Goal: Contribute content: Contribute content

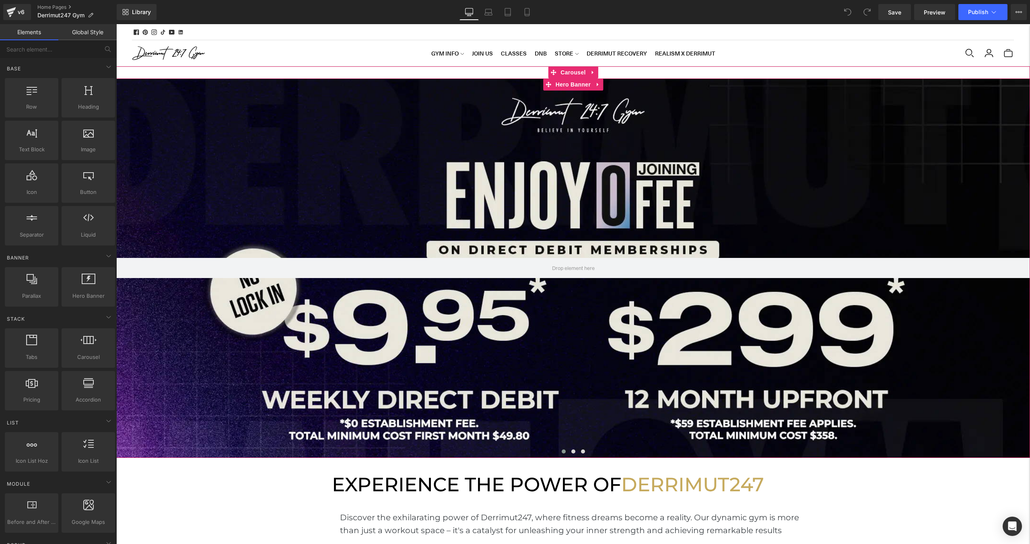
scroll to position [2741, 913]
click at [353, 102] on div at bounding box center [572, 267] width 913 height 379
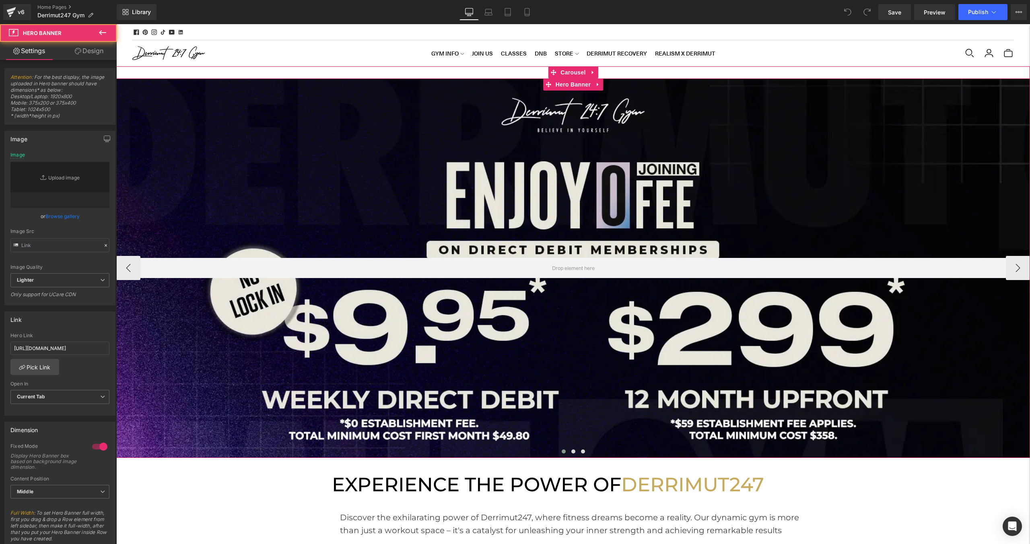
type input "https://ucarecdn.com/59d3f47c-1af6-4248-bf65-c981b6e232ae/-/format/auto/-/previ…"
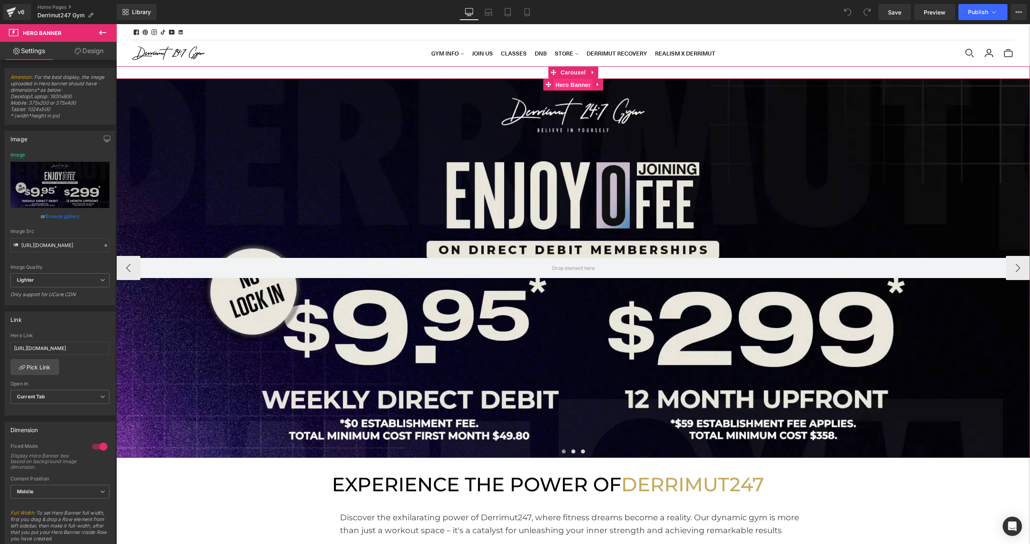
click at [568, 81] on span "Hero Banner" at bounding box center [572, 85] width 39 height 12
click at [566, 76] on div "Hero Banner Hero Banner Hero Banner ‹ › Carousel" at bounding box center [572, 261] width 913 height 391
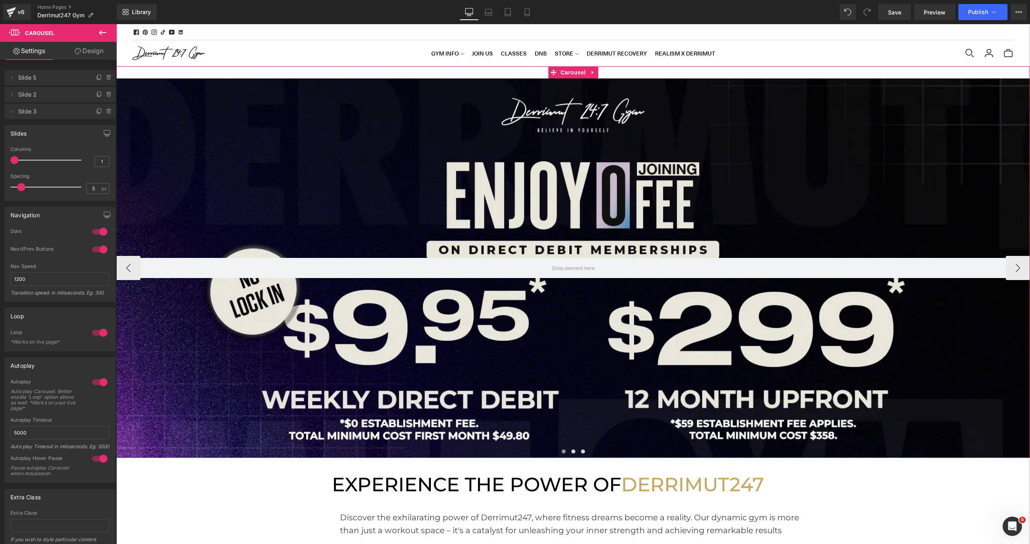
scroll to position [0, 0]
click at [579, 86] on span "Hero Banner" at bounding box center [572, 85] width 39 height 12
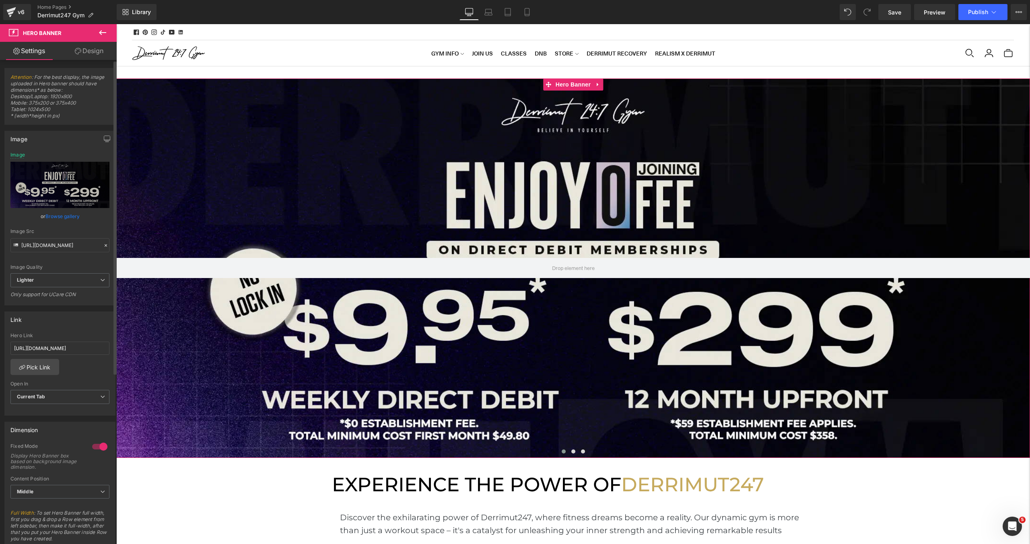
click at [59, 213] on link "Browse gallery" at bounding box center [62, 216] width 34 height 14
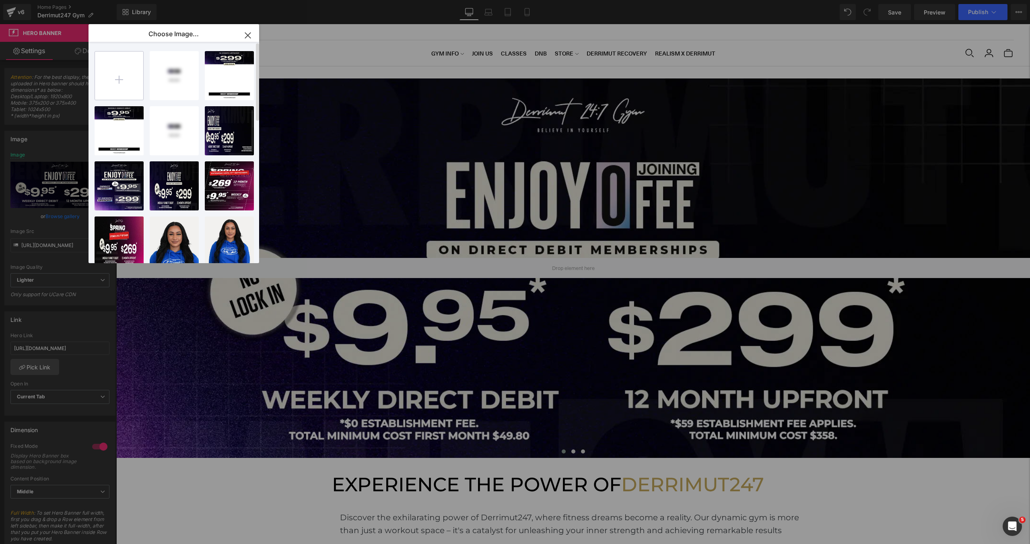
click at [118, 86] on input "file" at bounding box center [119, 75] width 48 height 48
type input "C:\fakepath\[WB] 0 Joining DD.webp"
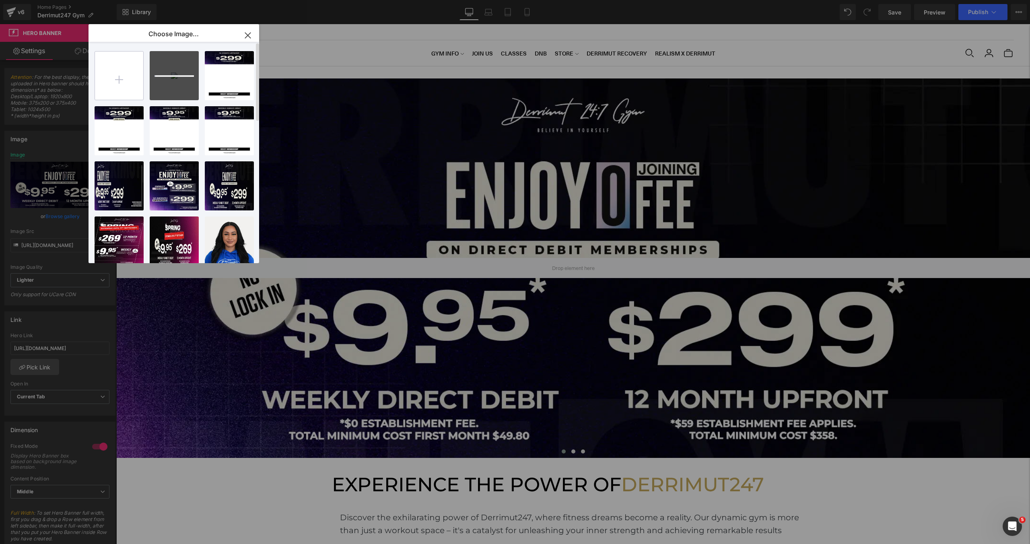
click at [117, 81] on input "file" at bounding box center [119, 75] width 48 height 48
type input "C:\fakepath\[MB] 0 Joining DD.webp"
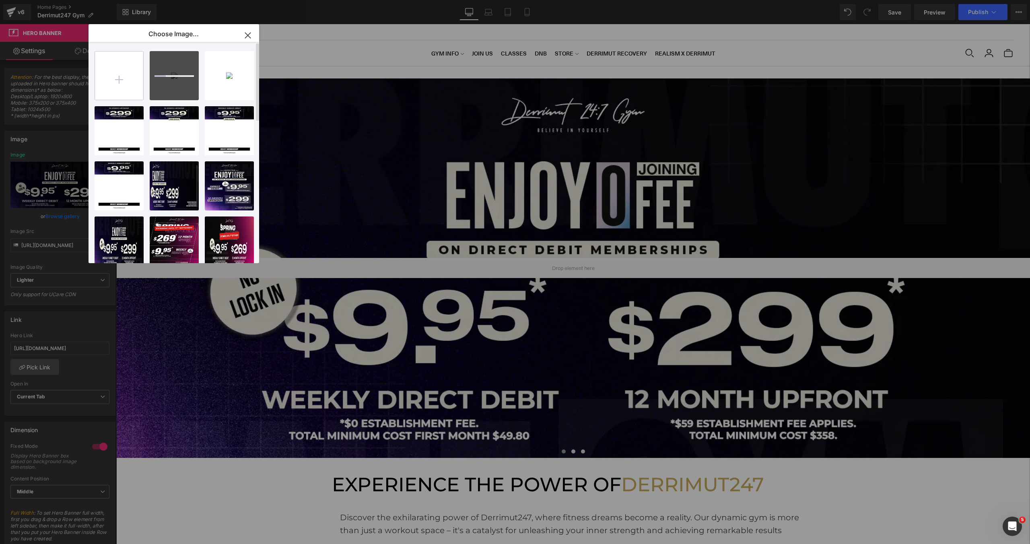
click at [122, 82] on input "file" at bounding box center [119, 75] width 48 height 48
type input "C:\fakepath\[WB2] 0 Joining DD.webp"
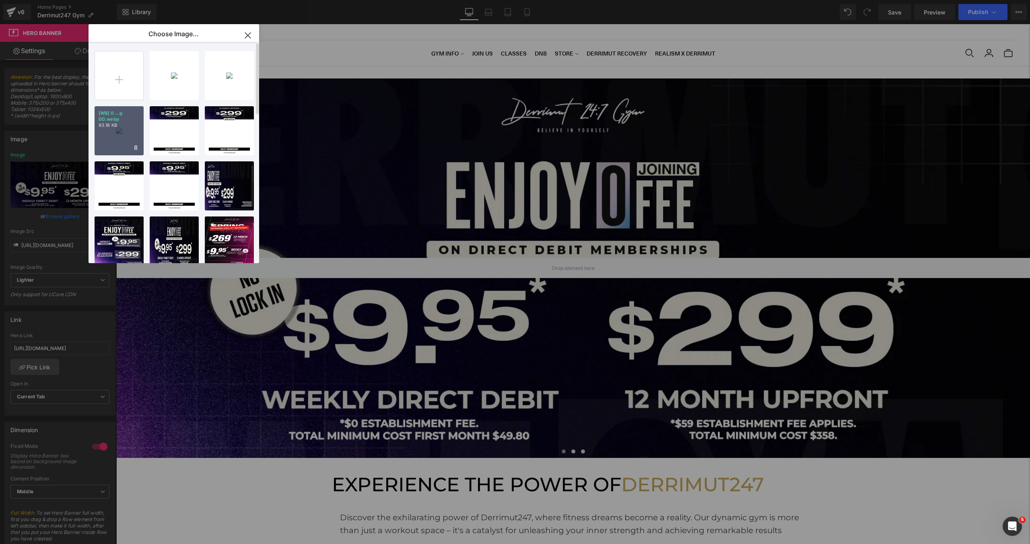
click at [115, 135] on div "[WB] 0 ...g DD.webp 93.18 KB" at bounding box center [119, 130] width 49 height 49
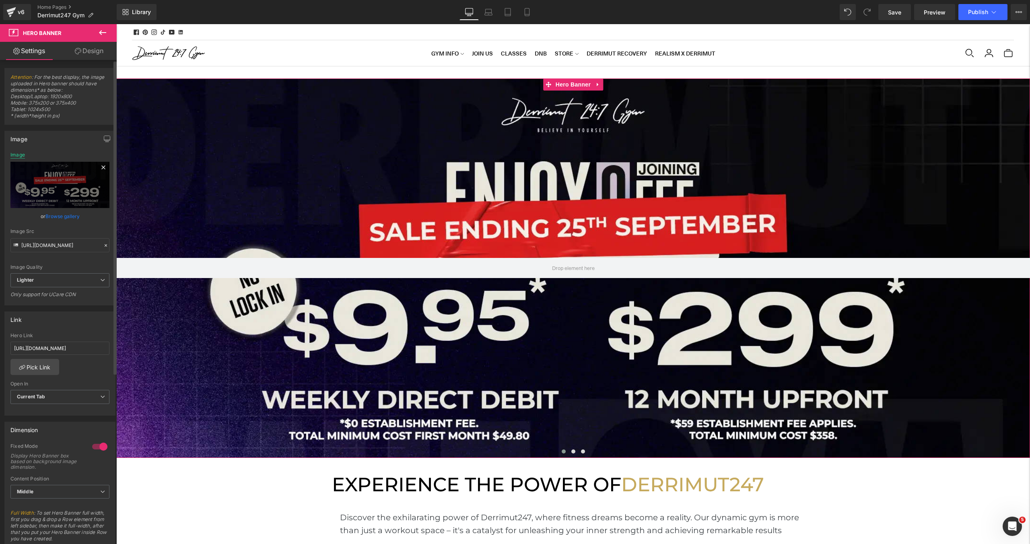
click at [23, 156] on div "Image" at bounding box center [17, 155] width 14 height 6
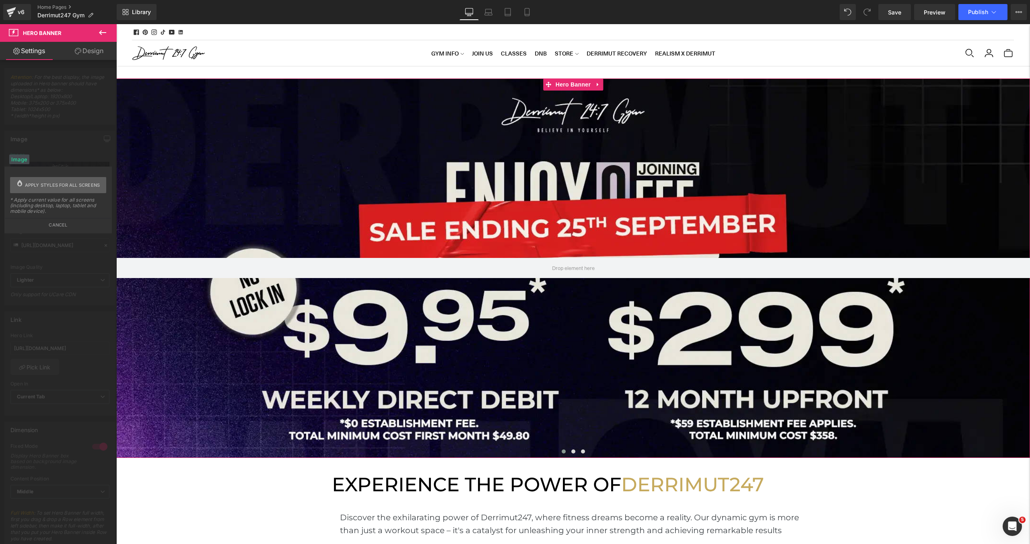
click at [38, 191] on span "Apply styles for all screens" at bounding box center [62, 185] width 75 height 16
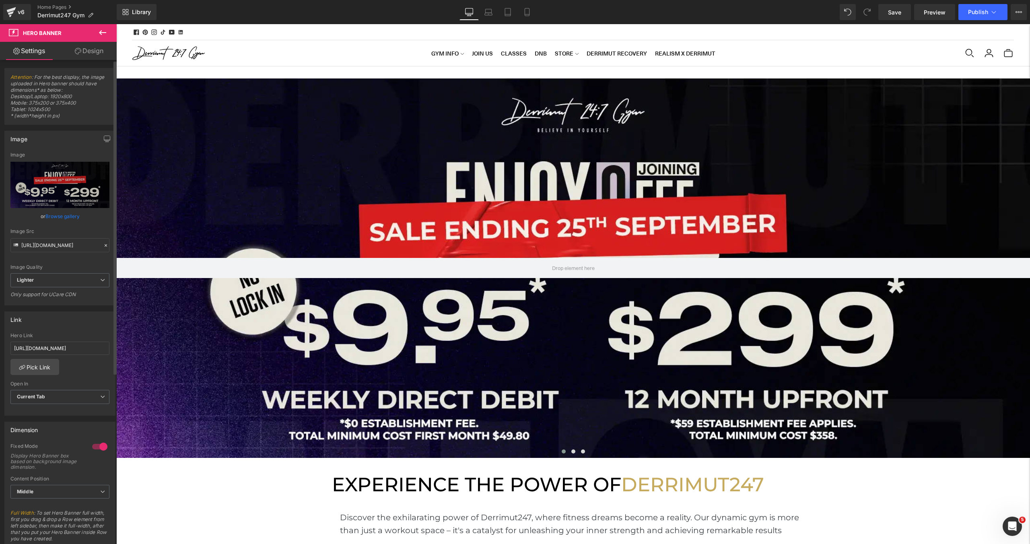
click at [475, 19] on link "Desktop" at bounding box center [468, 12] width 19 height 16
click at [482, 19] on link "Laptop" at bounding box center [488, 12] width 19 height 16
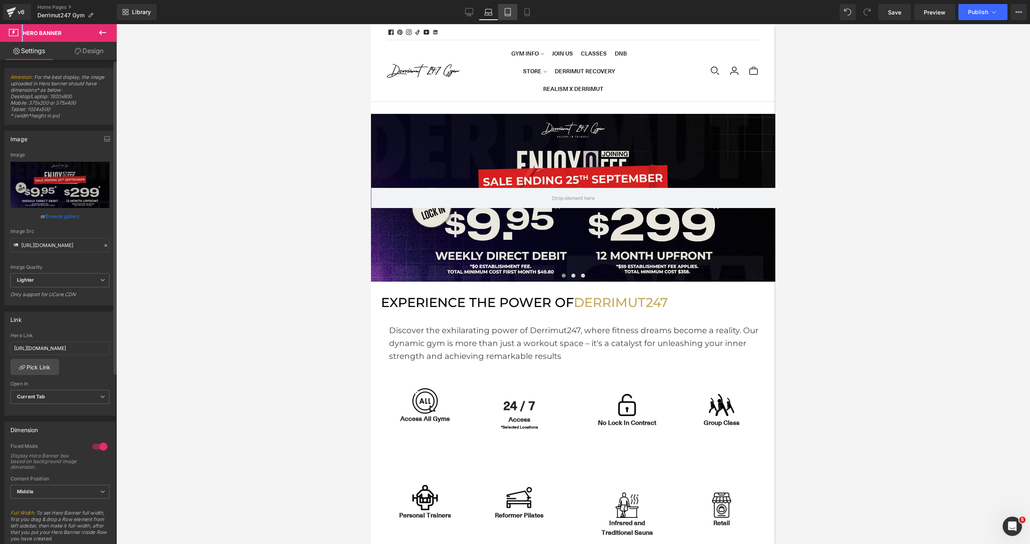
scroll to position [2582, 404]
click at [515, 13] on link "Tablet" at bounding box center [507, 12] width 19 height 16
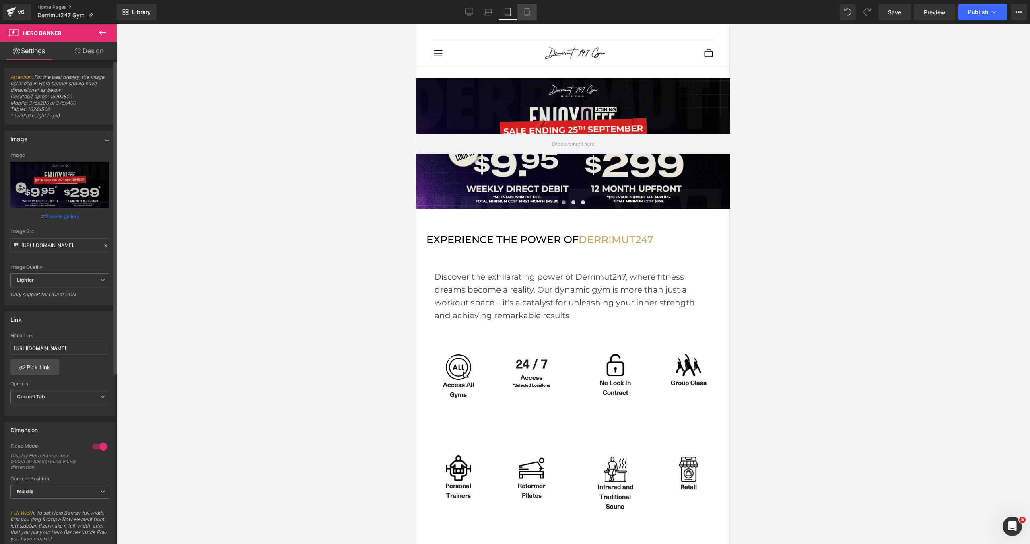
scroll to position [2713, 314]
click at [525, 15] on icon at bounding box center [527, 12] width 8 height 8
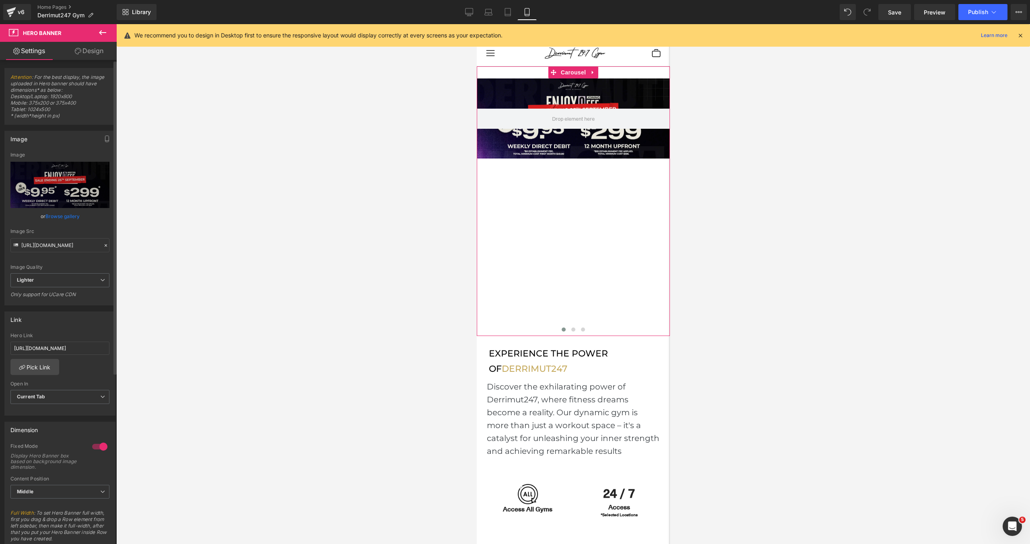
scroll to position [4322, 193]
click at [574, 85] on span "Hero Banner" at bounding box center [572, 85] width 39 height 12
click at [574, 85] on link "Hero Banner" at bounding box center [567, 84] width 49 height 12
click at [70, 213] on link "Browse gallery" at bounding box center [62, 216] width 34 height 14
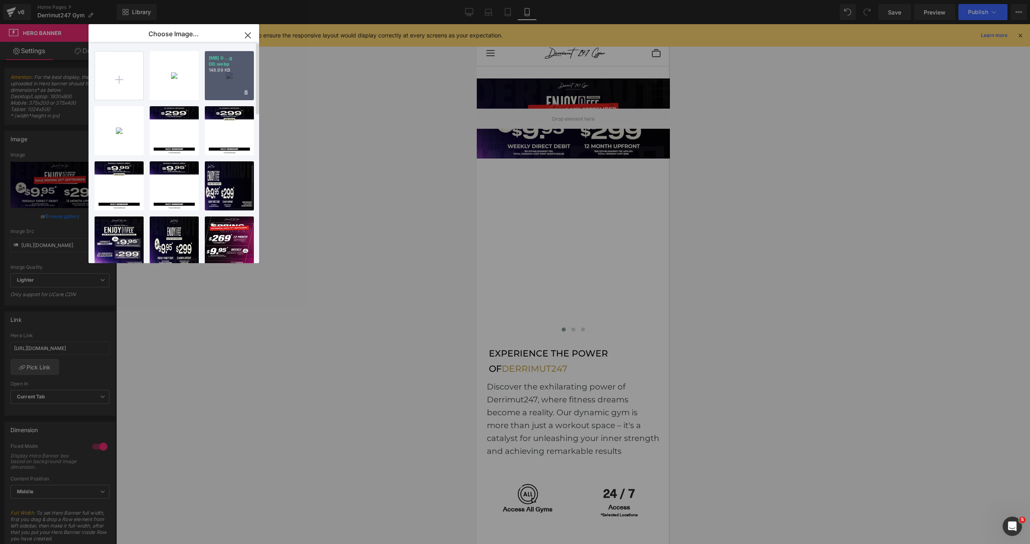
click at [233, 76] on div "[MB] 0 ...g DD.webp 148.99 KB" at bounding box center [229, 75] width 49 height 49
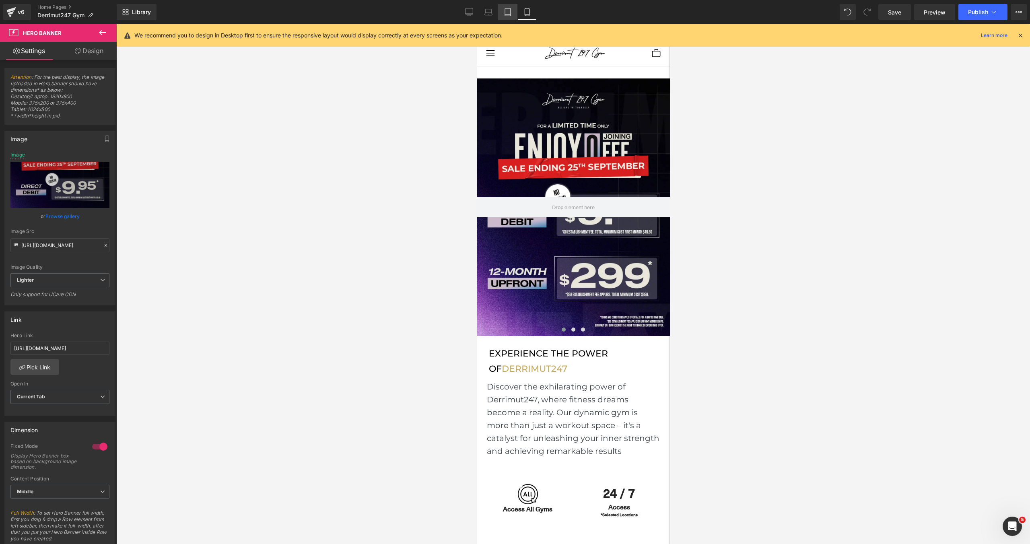
click at [506, 15] on icon at bounding box center [508, 12] width 8 height 8
type input "https://ucarecdn.com/92781701-e614-4bac-b4a6-874fb41abe0d/-/format/auto/-/previ…"
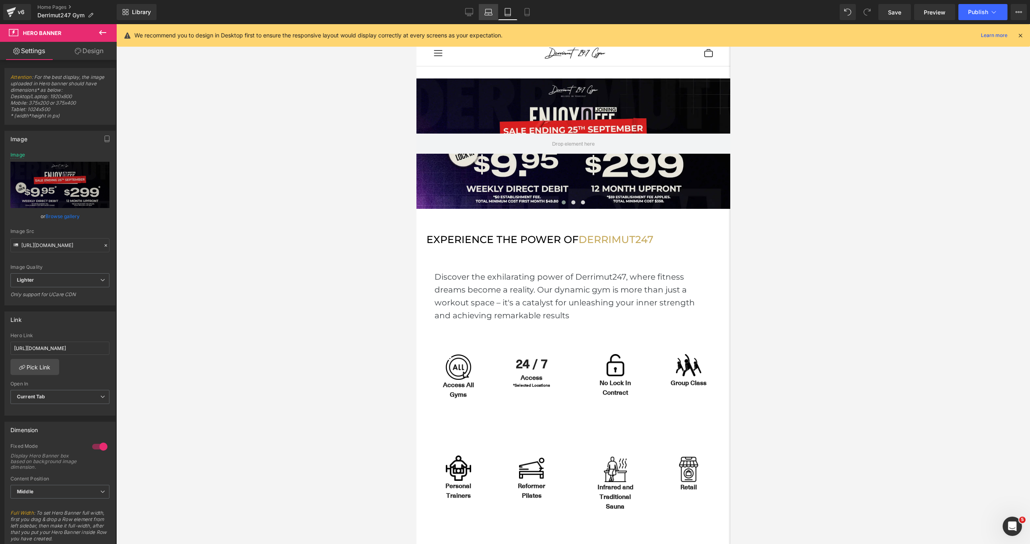
scroll to position [4, 4]
click at [487, 14] on icon at bounding box center [488, 12] width 8 height 8
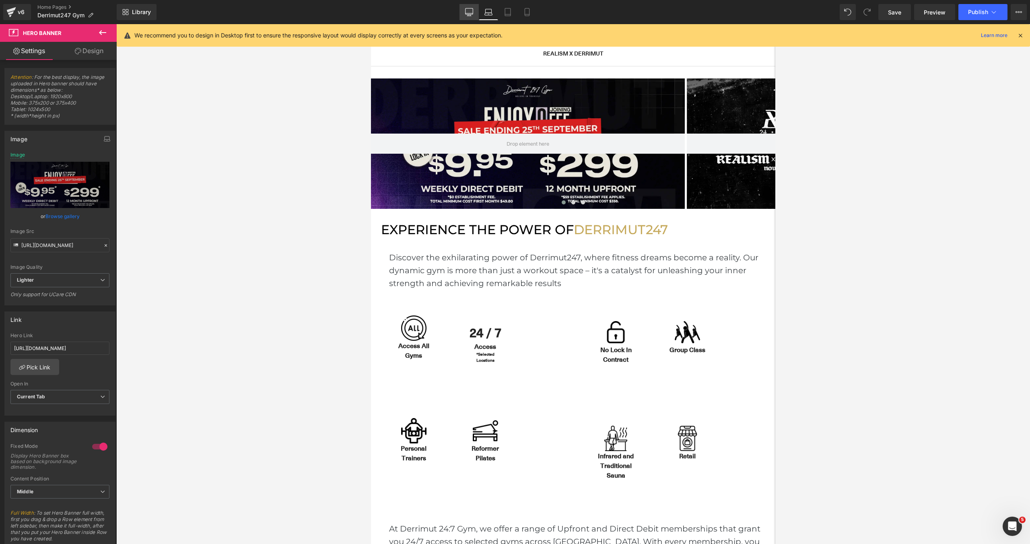
click at [474, 15] on link "Desktop" at bounding box center [468, 12] width 19 height 16
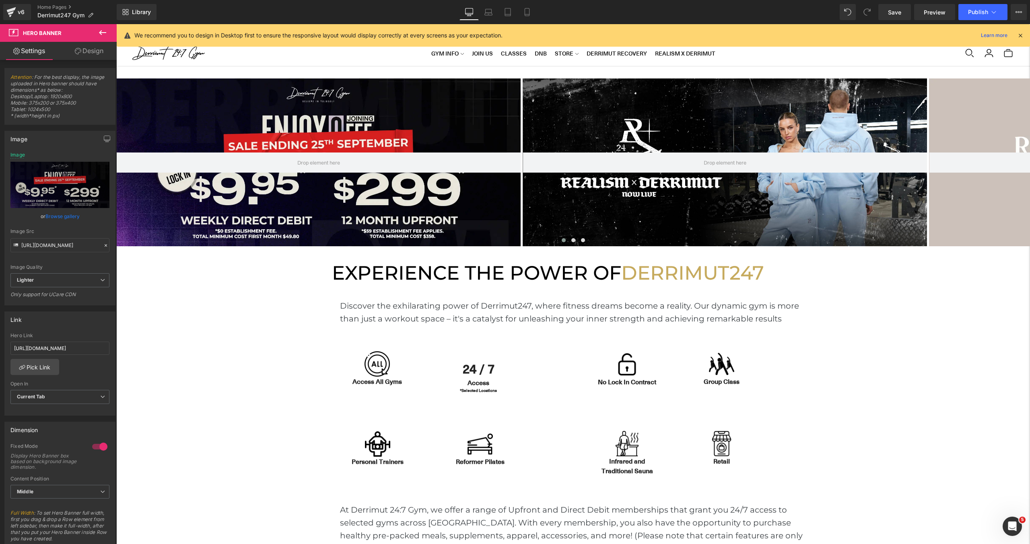
scroll to position [2491, 913]
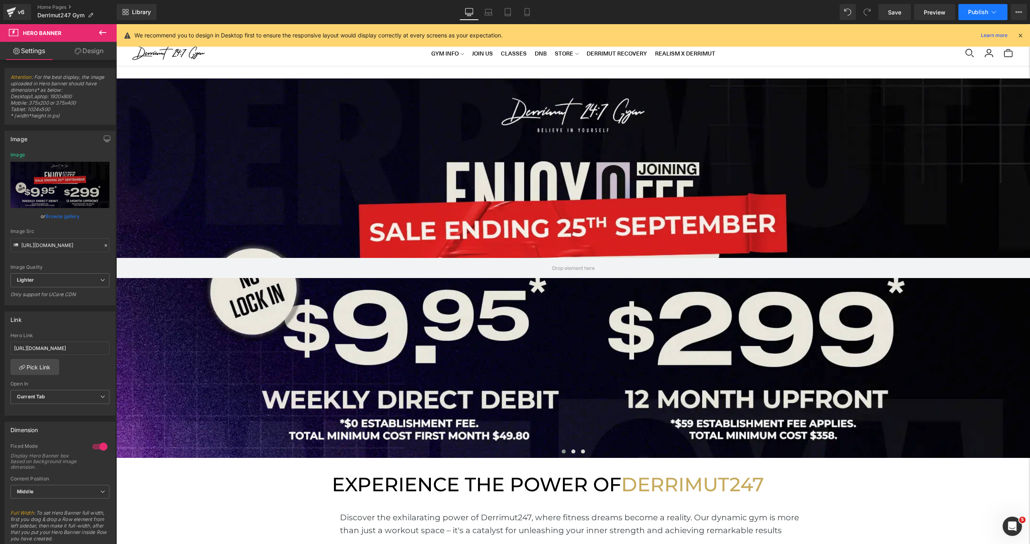
click at [983, 9] on span "Publish" at bounding box center [978, 12] width 20 height 6
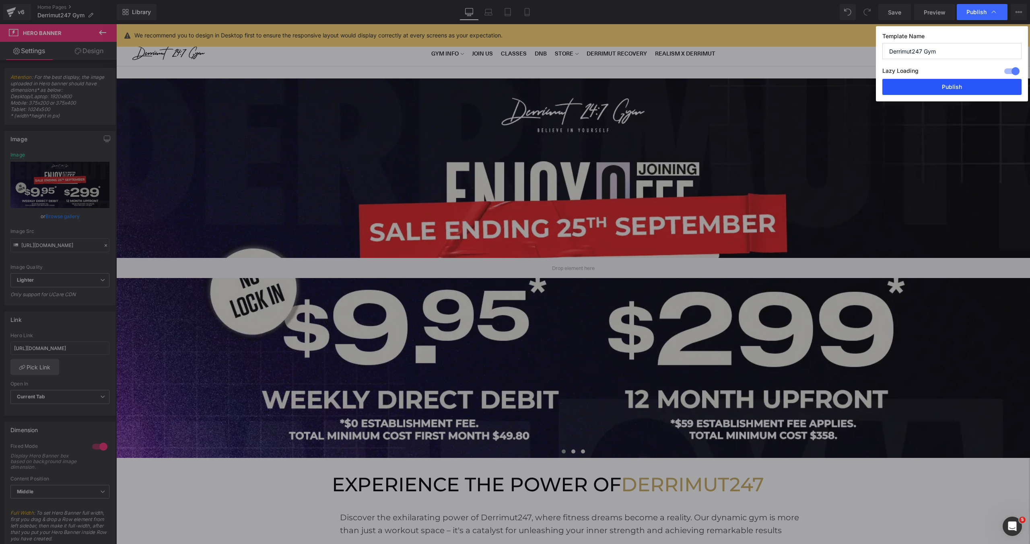
click at [950, 91] on button "Publish" at bounding box center [951, 87] width 139 height 16
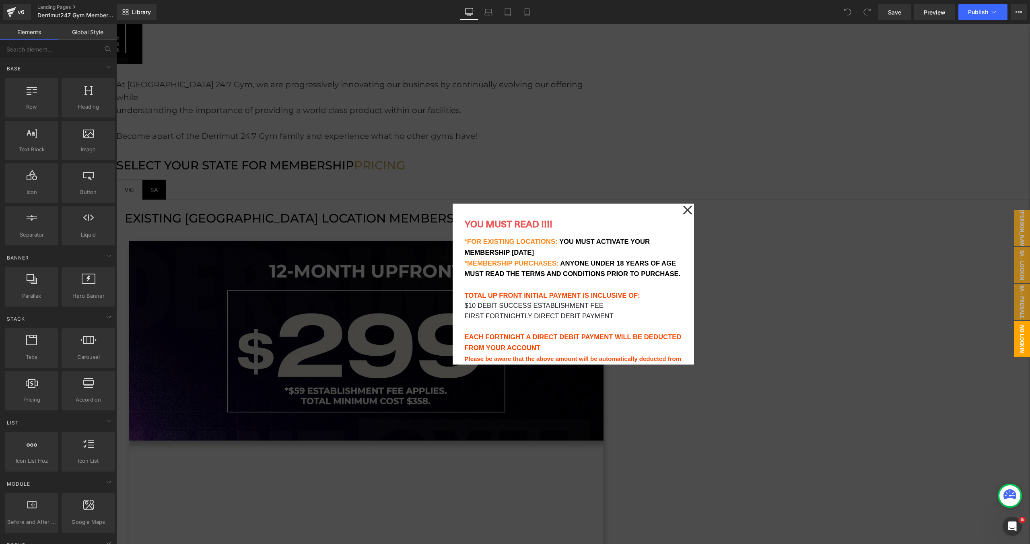
click at [686, 210] on icon at bounding box center [687, 210] width 9 height 9
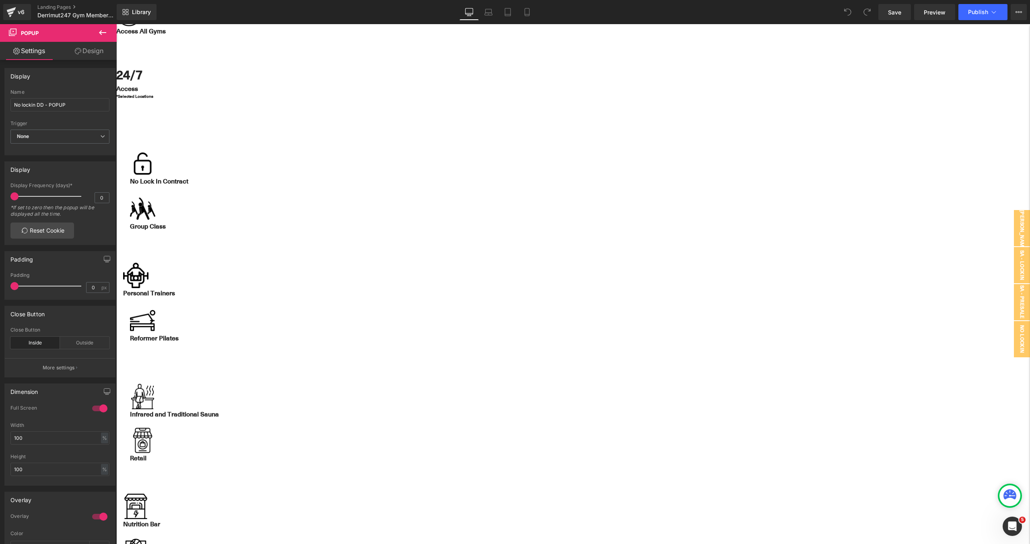
scroll to position [247, 0]
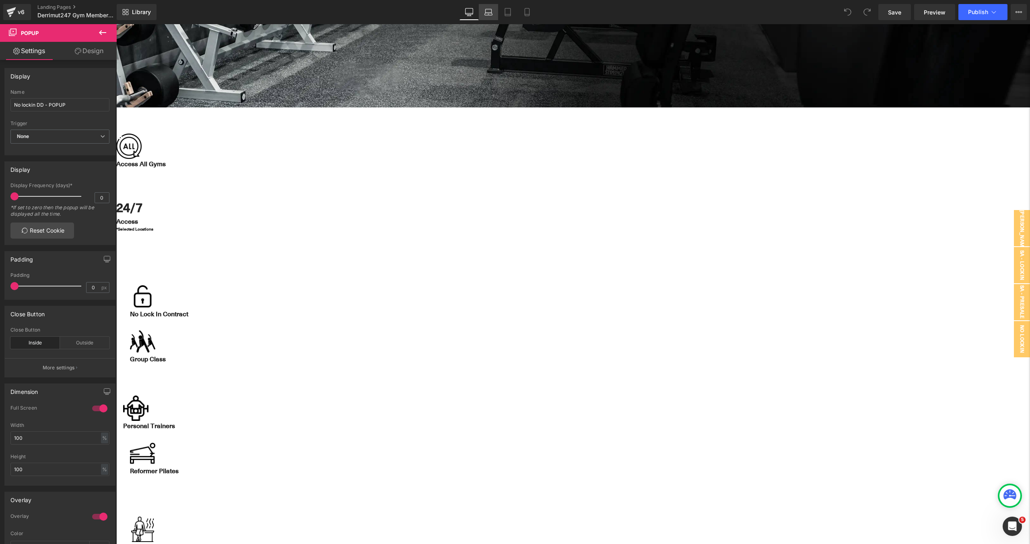
click at [491, 14] on icon at bounding box center [488, 12] width 8 height 8
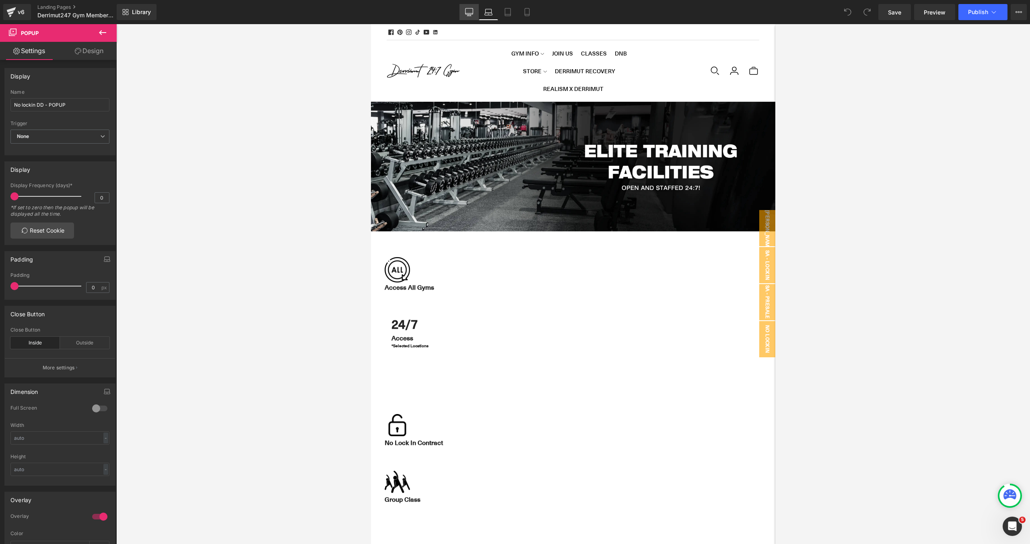
click at [477, 13] on link "Desktop" at bounding box center [468, 12] width 19 height 16
type input "100"
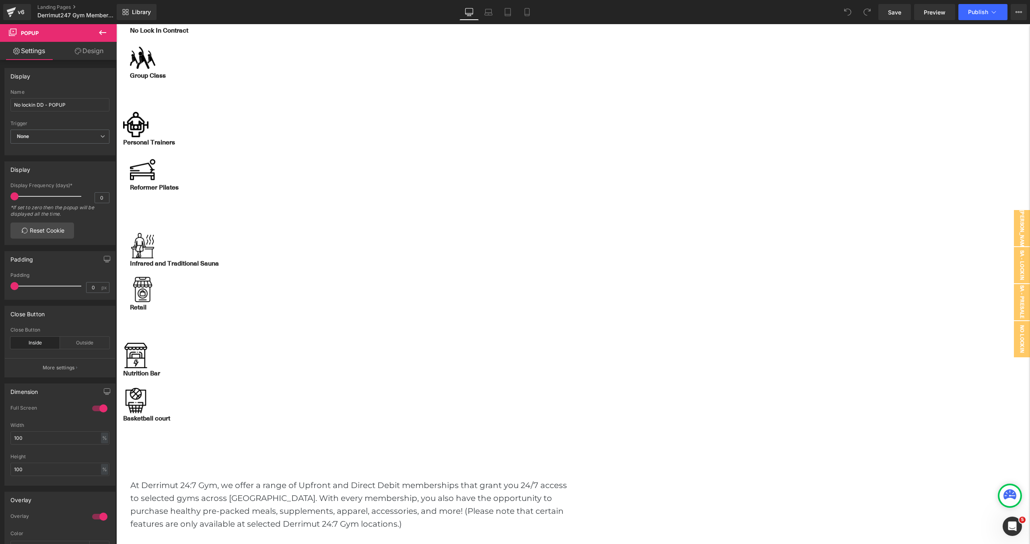
scroll to position [535, 0]
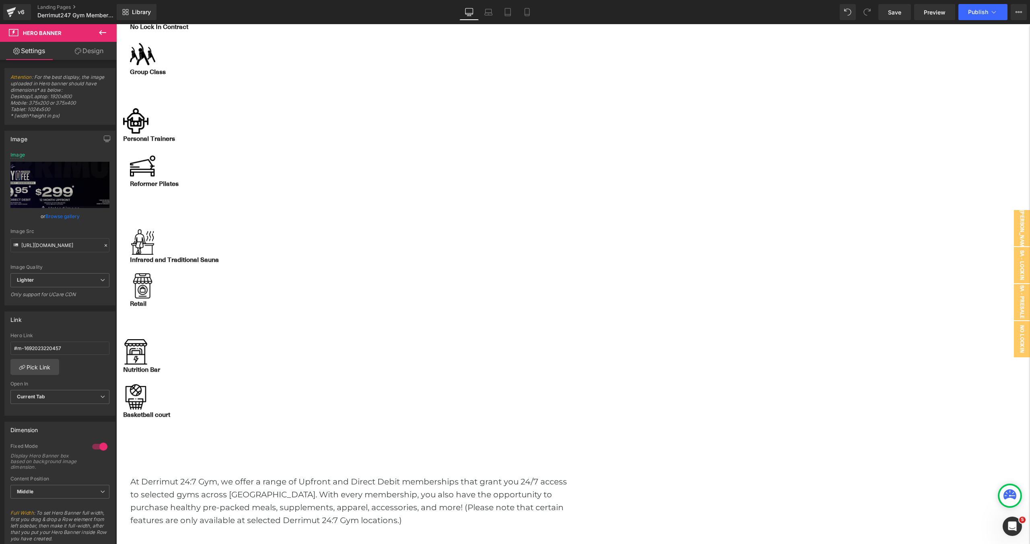
click at [116, 24] on span "Hero Banner" at bounding box center [116, 24] width 0 height 0
click at [71, 219] on link "Browse gallery" at bounding box center [62, 216] width 34 height 14
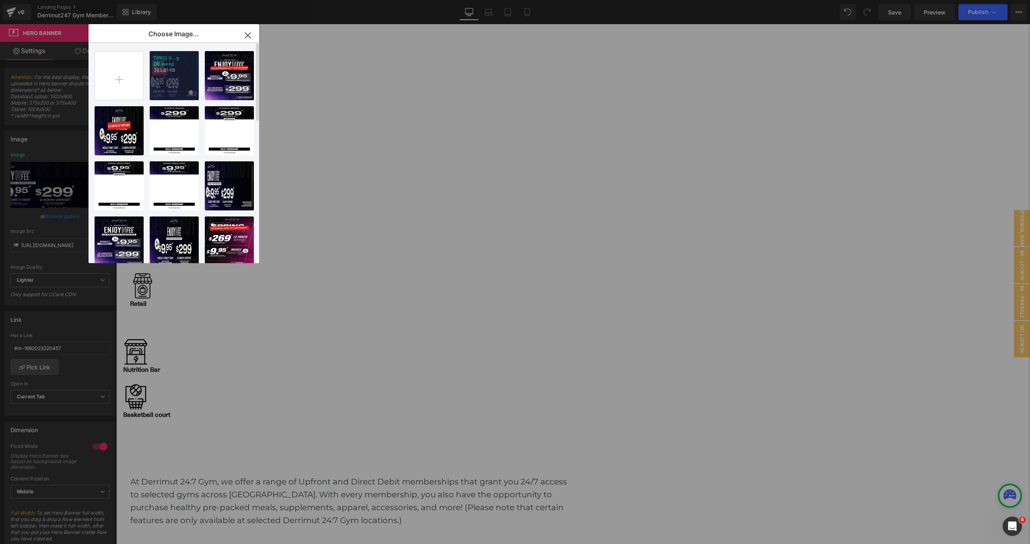
click at [179, 68] on p "383.81 KB" at bounding box center [174, 70] width 41 height 6
type input "[URL][DOMAIN_NAME]"
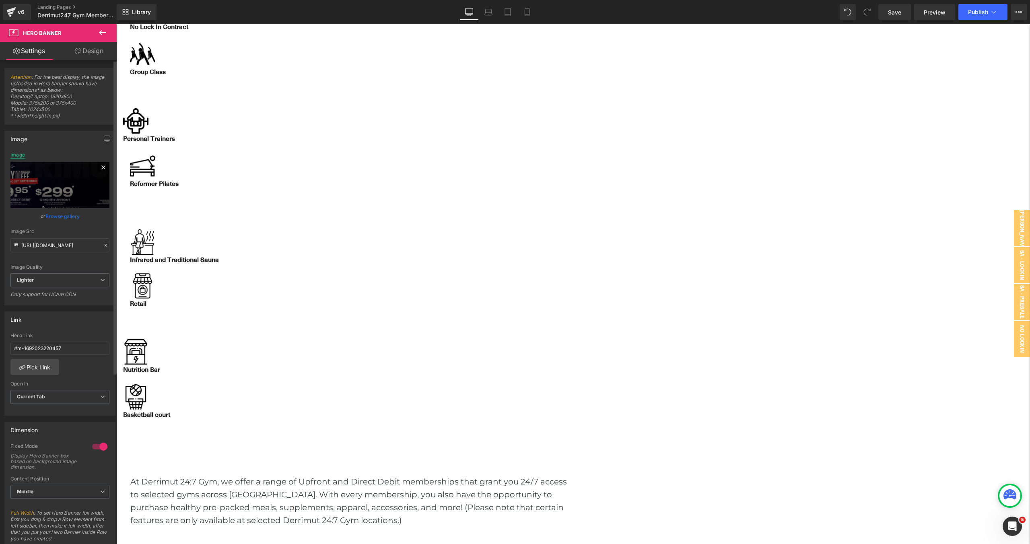
click at [20, 156] on div "Image" at bounding box center [17, 155] width 14 height 6
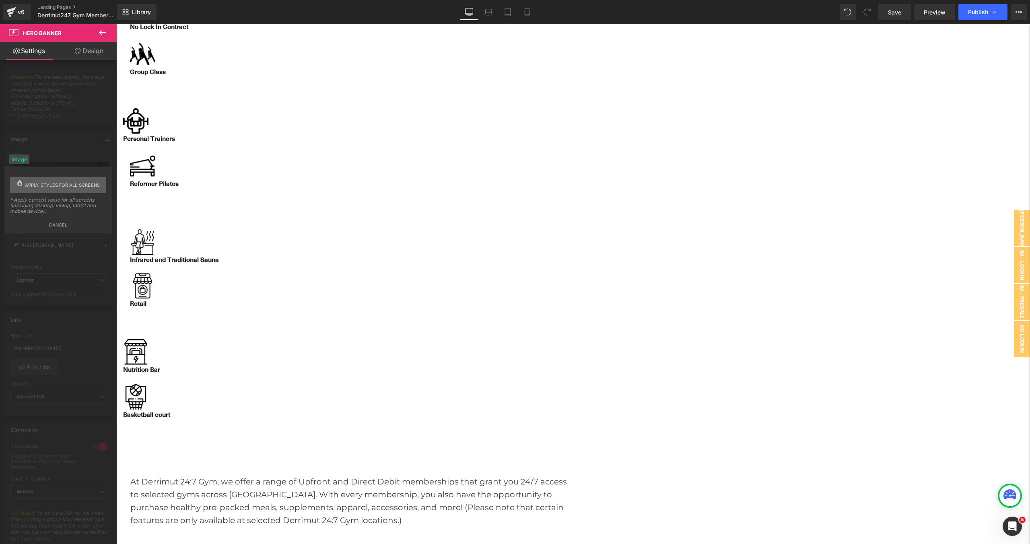
click at [55, 180] on span "Apply styles for all screens" at bounding box center [62, 185] width 75 height 16
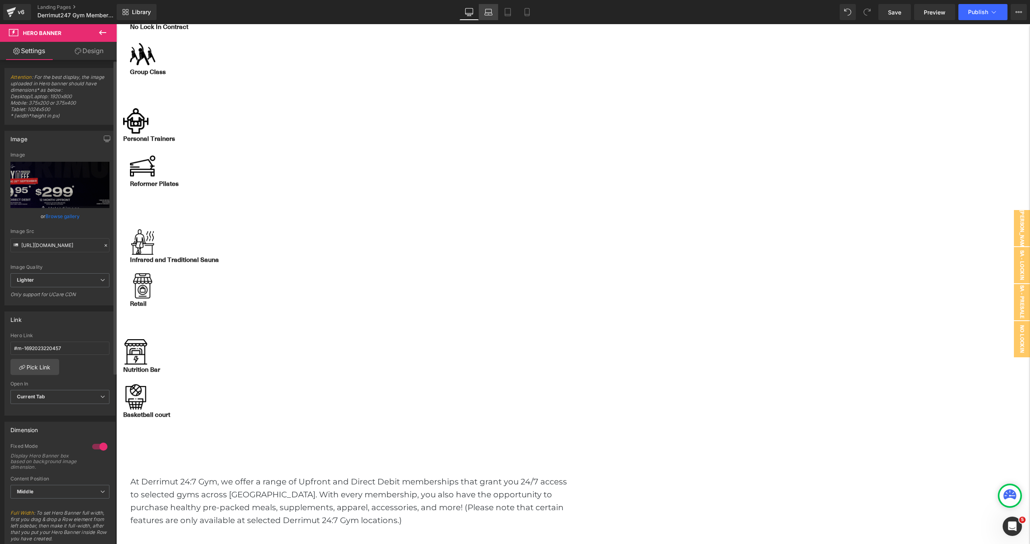
click at [489, 19] on link "Laptop" at bounding box center [488, 12] width 19 height 16
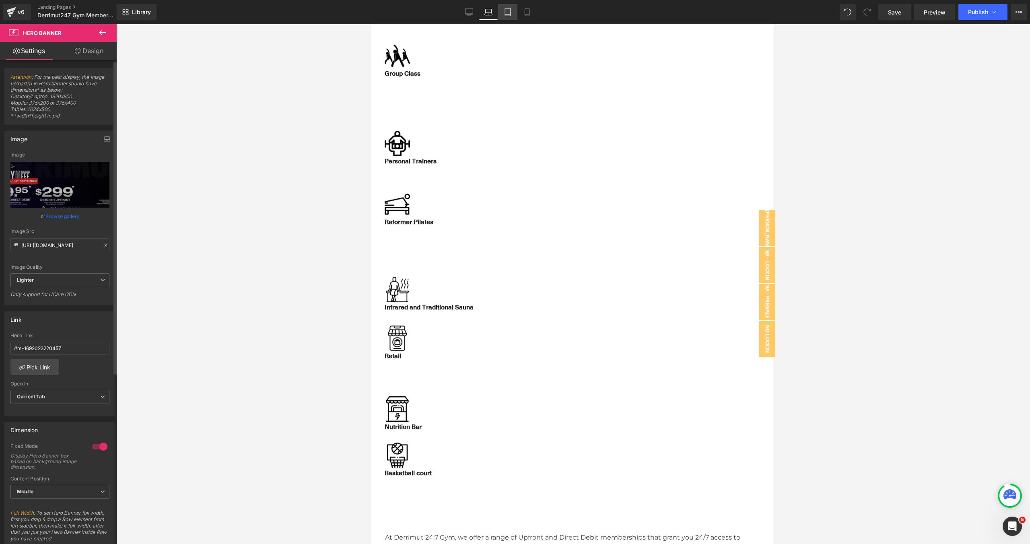
click at [511, 16] on icon at bounding box center [508, 12] width 8 height 8
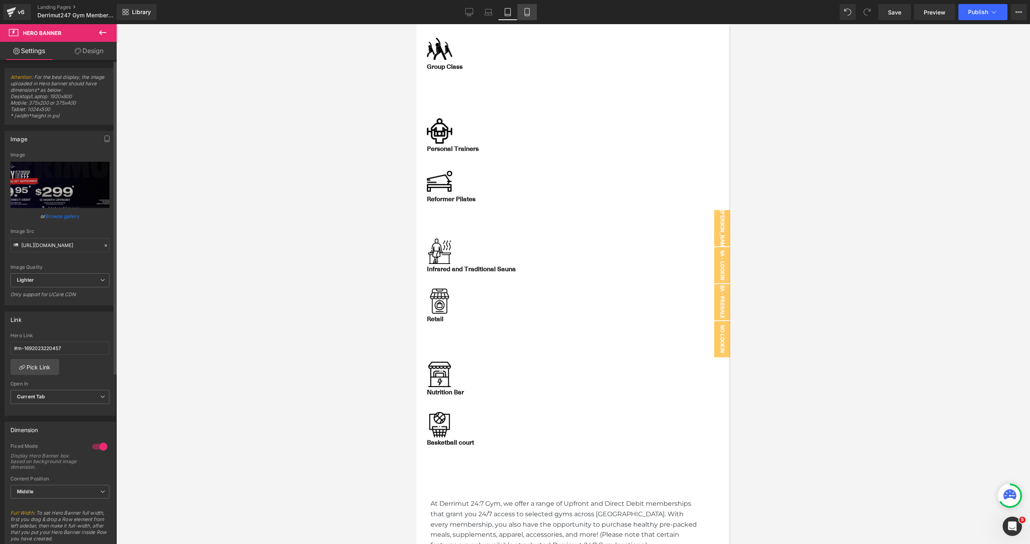
click at [529, 14] on icon at bounding box center [526, 12] width 4 height 8
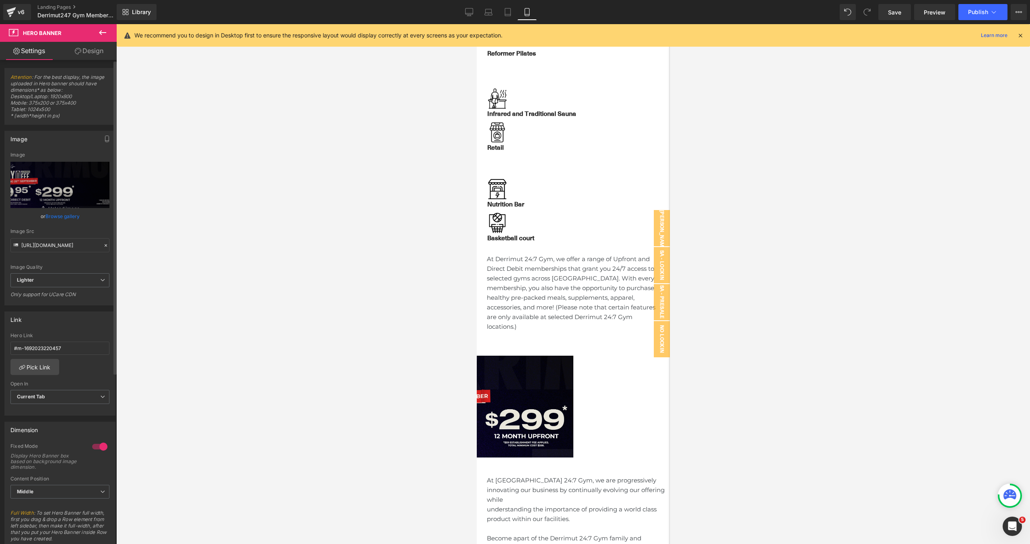
scroll to position [433, 0]
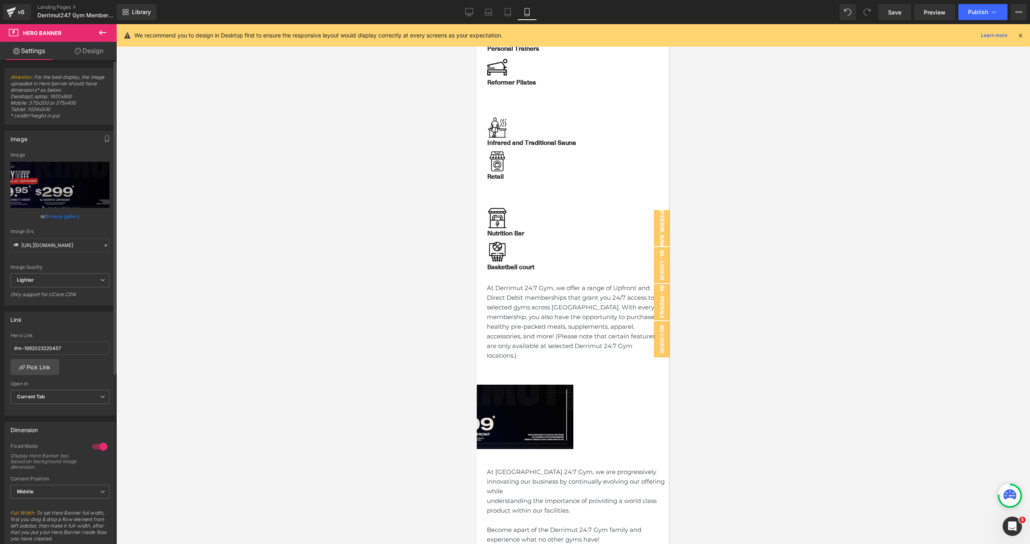
click at [476, 24] on span "Hero Banner" at bounding box center [476, 24] width 0 height 0
click at [476, 24] on span "Carousel" at bounding box center [476, 24] width 0 height 0
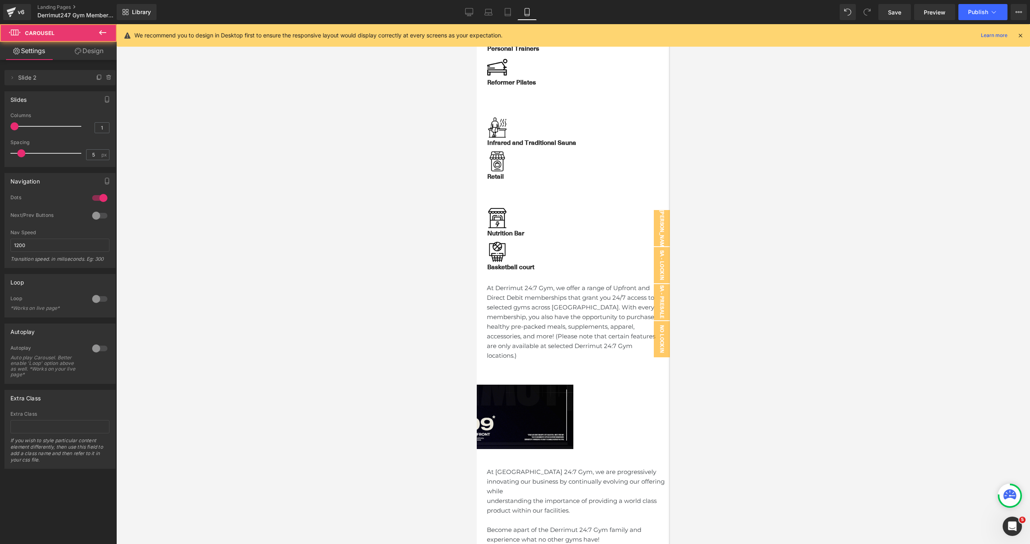
click at [476, 24] on span "Hero Banner" at bounding box center [476, 24] width 0 height 0
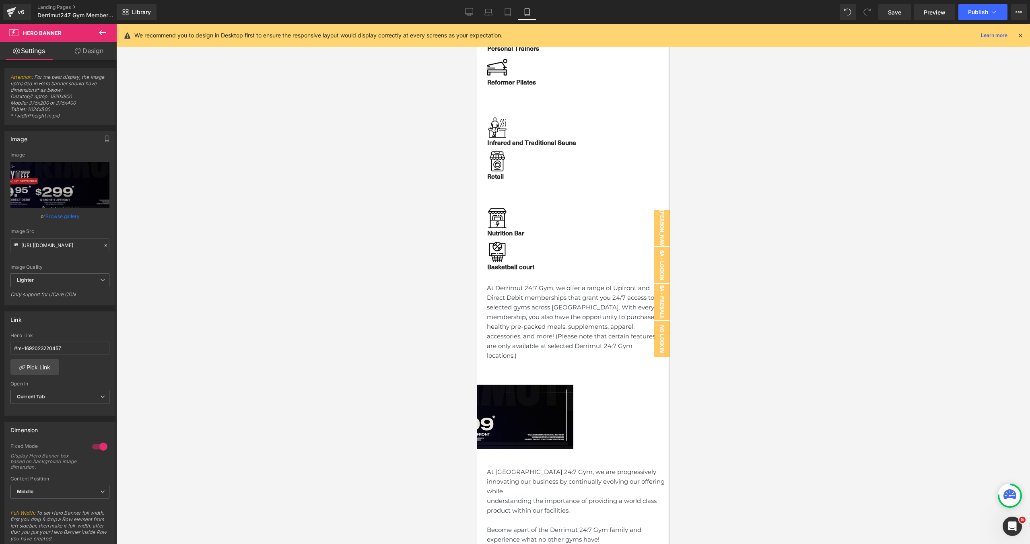
click at [476, 24] on span "Hero Banner" at bounding box center [476, 24] width 0 height 0
click at [61, 217] on link "Browse gallery" at bounding box center [62, 216] width 34 height 14
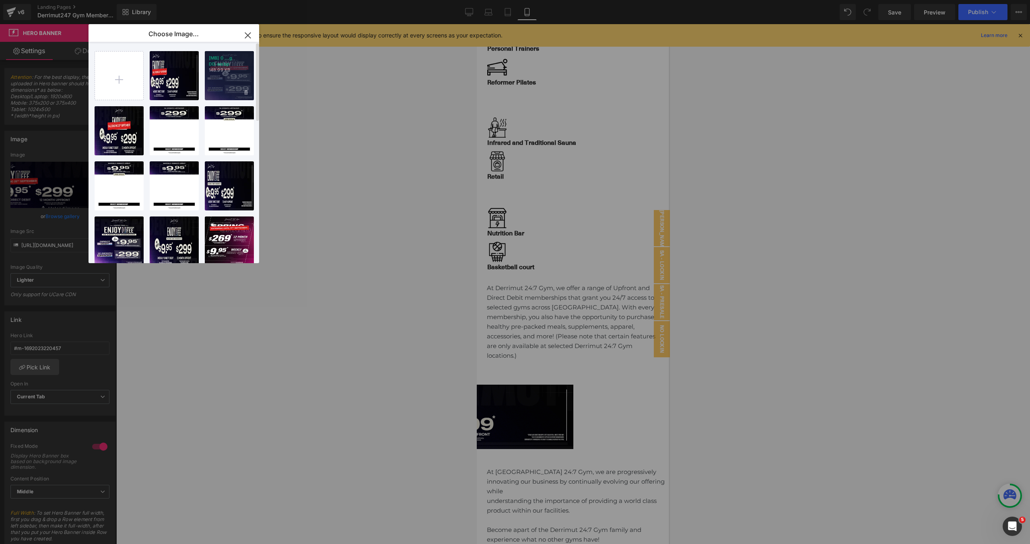
click at [241, 77] on div "[MB] 0 ...g DD.webp 148.99 KB" at bounding box center [229, 75] width 49 height 49
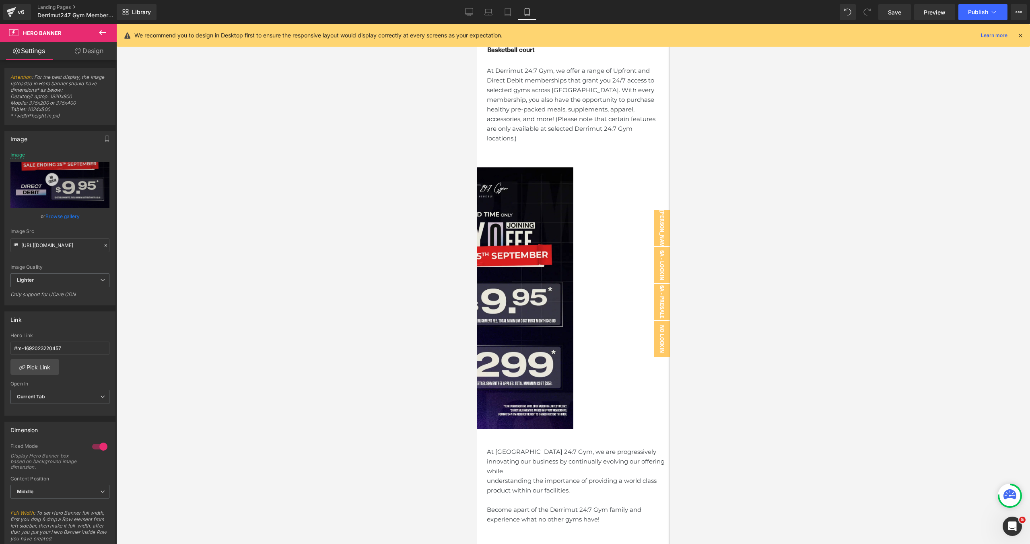
scroll to position [652, 0]
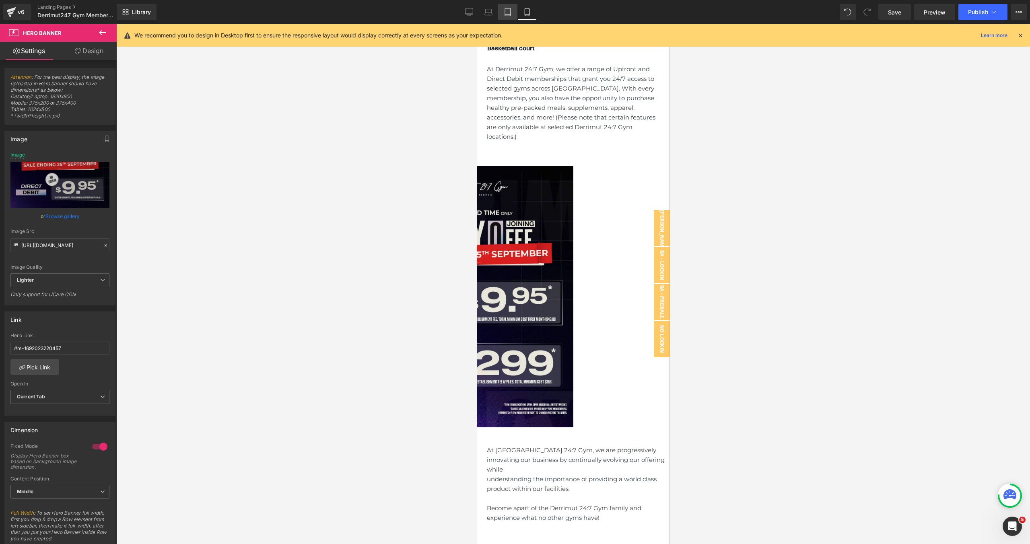
click at [510, 16] on link "Tablet" at bounding box center [507, 12] width 19 height 16
type input "[URL][DOMAIN_NAME]"
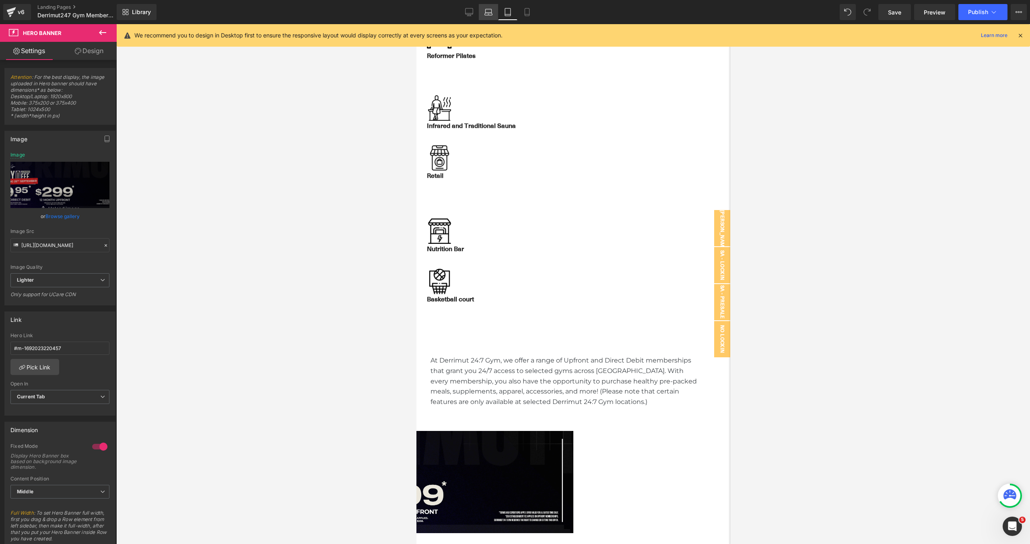
click at [489, 16] on link "Laptop" at bounding box center [488, 12] width 19 height 16
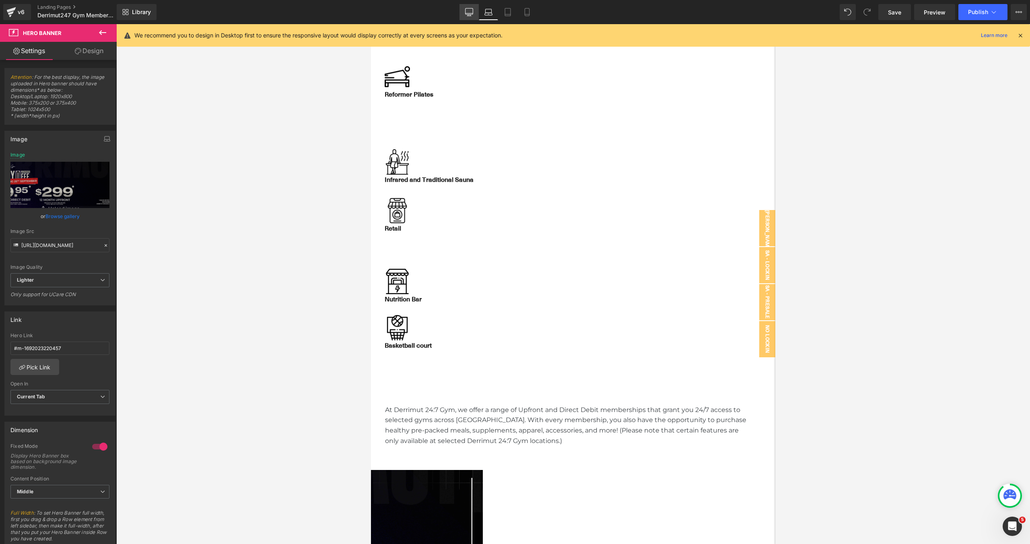
click at [467, 16] on icon at bounding box center [469, 12] width 8 height 8
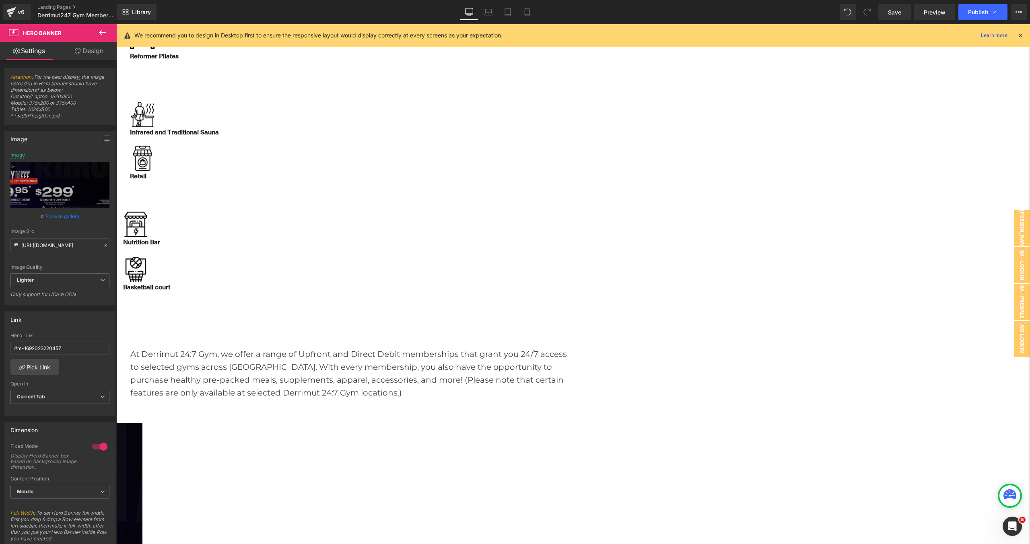
scroll to position [429, 0]
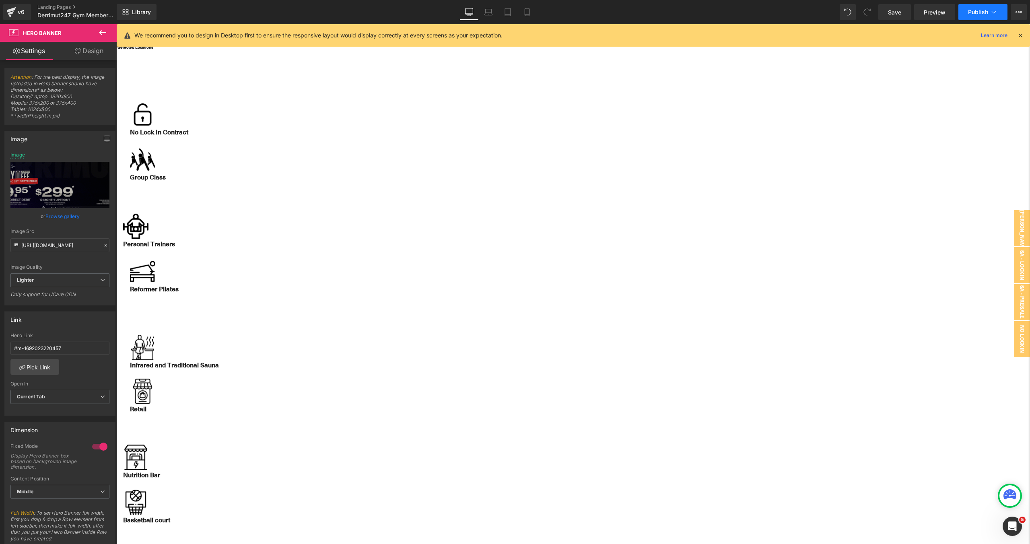
click at [980, 8] on button "Publish" at bounding box center [982, 12] width 49 height 16
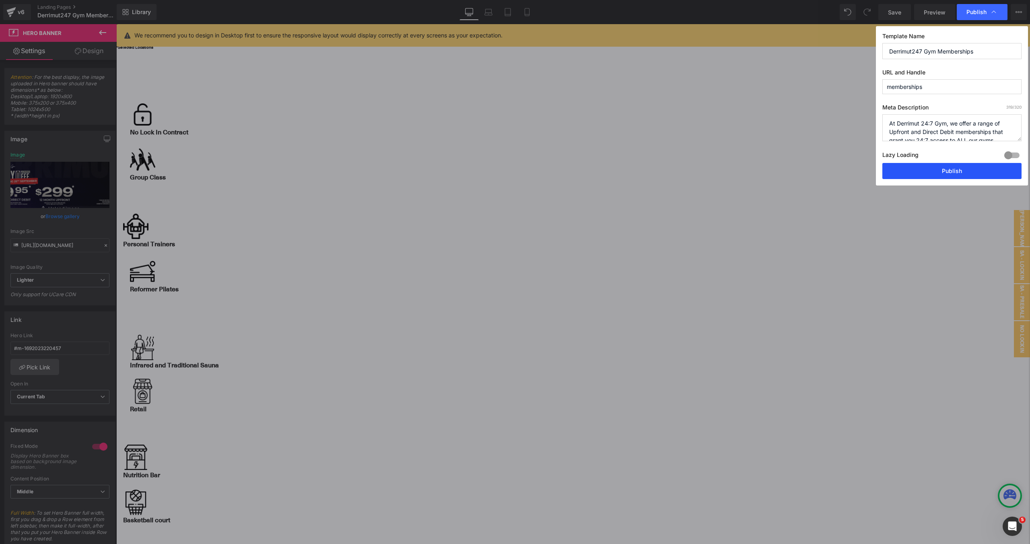
click at [935, 167] on button "Publish" at bounding box center [951, 171] width 139 height 16
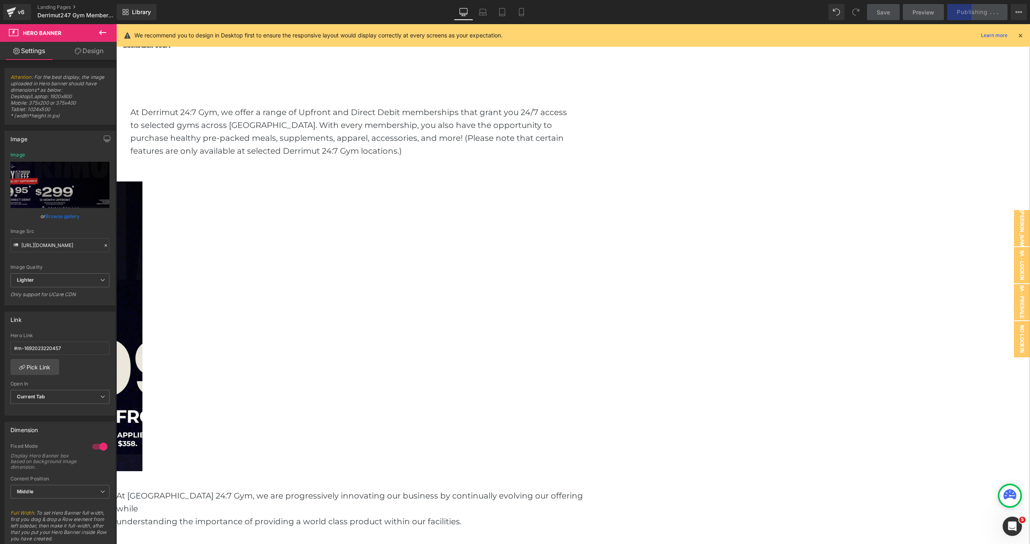
scroll to position [902, 0]
